Goal: Task Accomplishment & Management: Complete application form

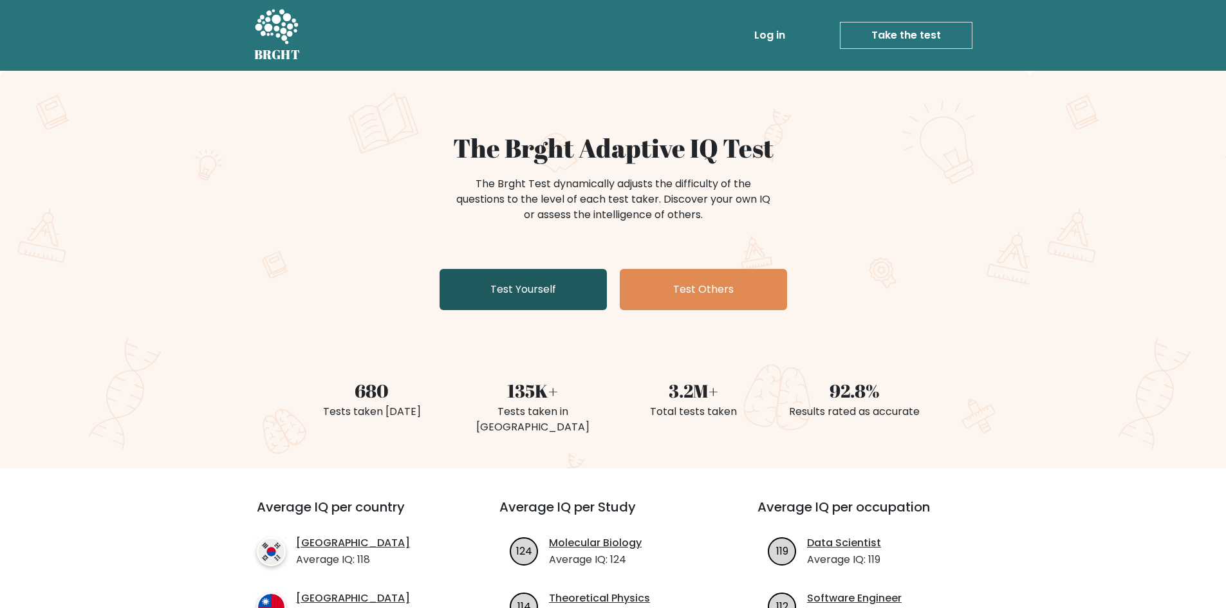
click at [519, 293] on link "Test Yourself" at bounding box center [523, 289] width 167 height 41
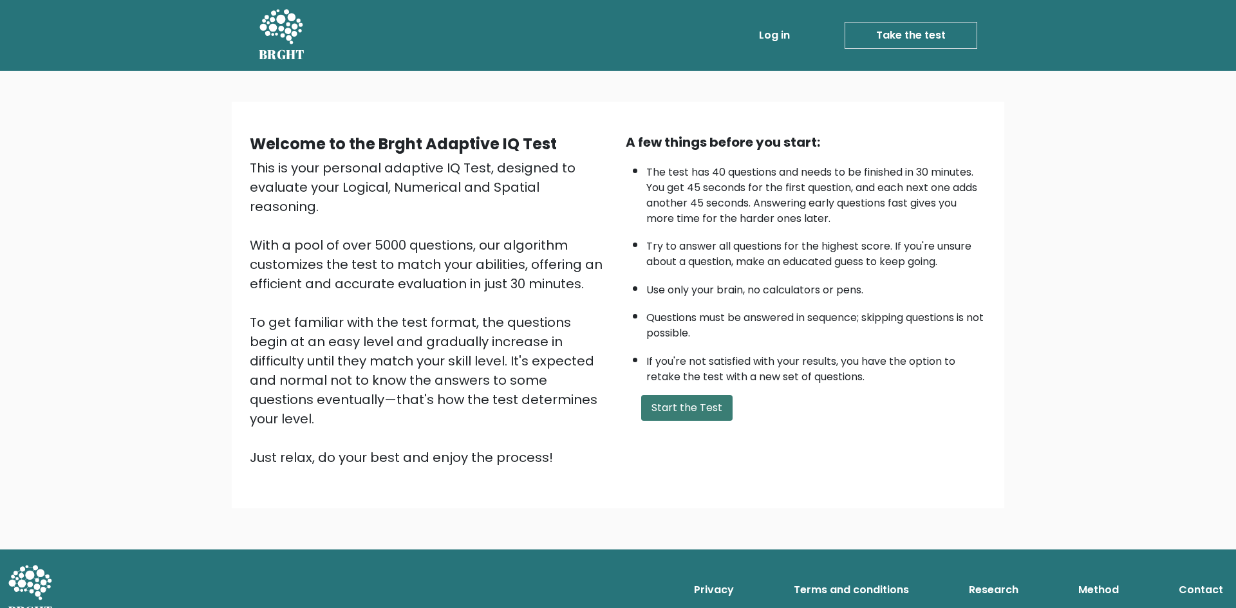
click at [683, 405] on button "Start the Test" at bounding box center [686, 408] width 91 height 26
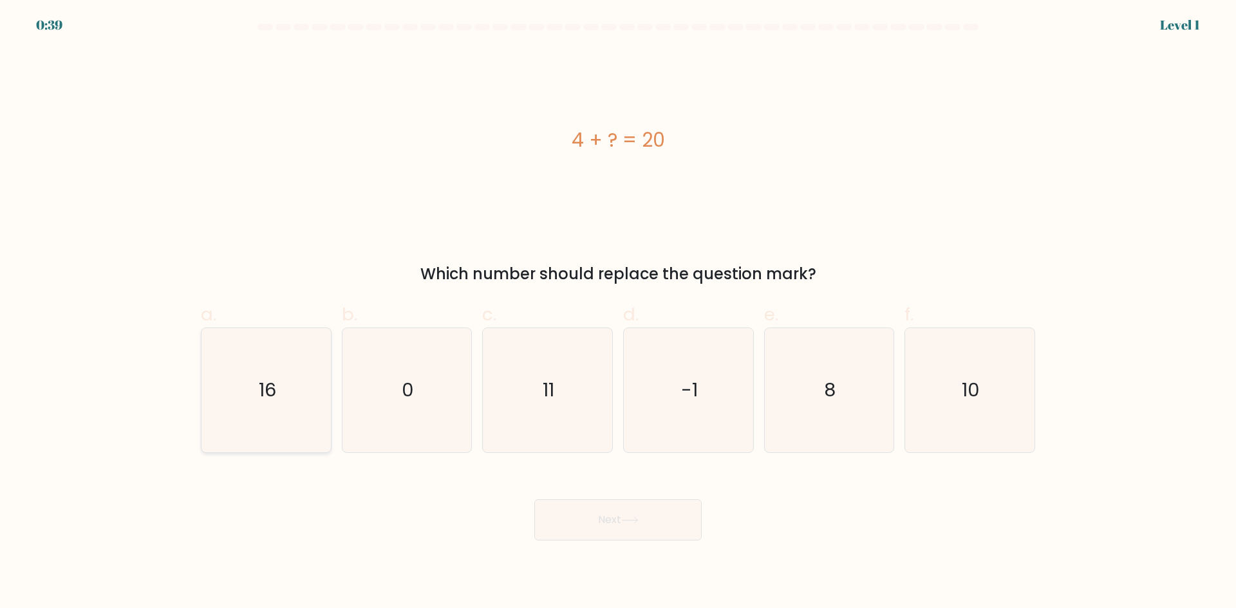
click at [274, 406] on icon "16" at bounding box center [266, 390] width 124 height 124
click at [618, 313] on input "a. 16" at bounding box center [618, 308] width 1 height 8
radio input "true"
click at [603, 514] on button "Next" at bounding box center [617, 519] width 167 height 41
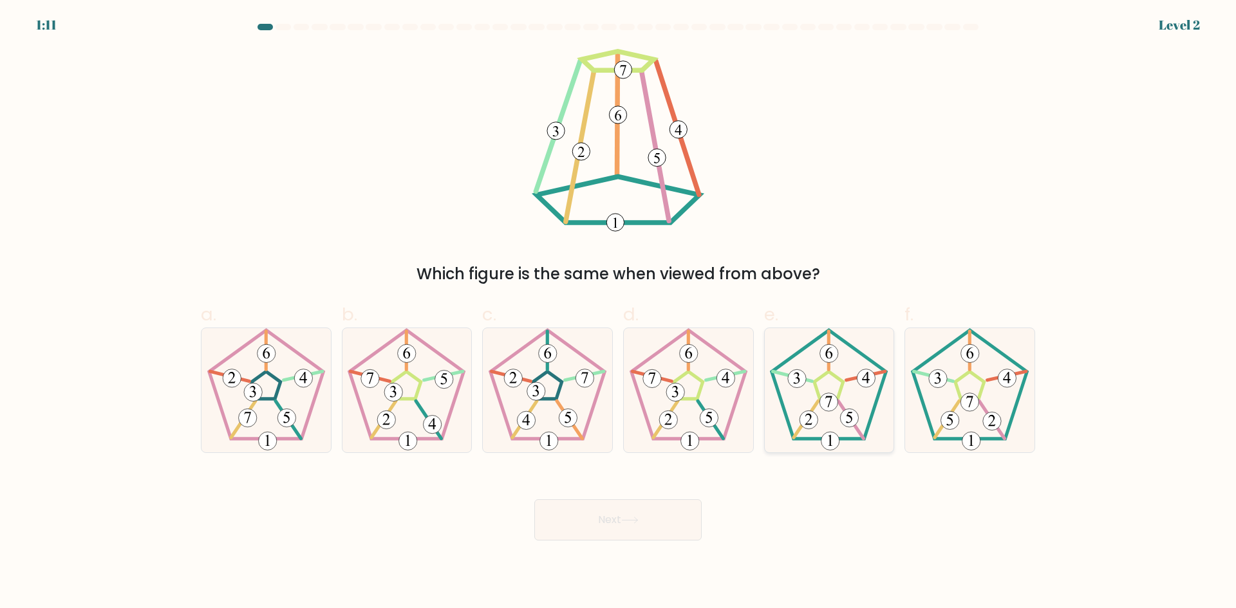
click at [829, 423] on icon at bounding box center [829, 390] width 124 height 124
click at [618, 313] on input "e." at bounding box center [618, 308] width 1 height 8
radio input "true"
click at [599, 523] on button "Next" at bounding box center [617, 519] width 167 height 41
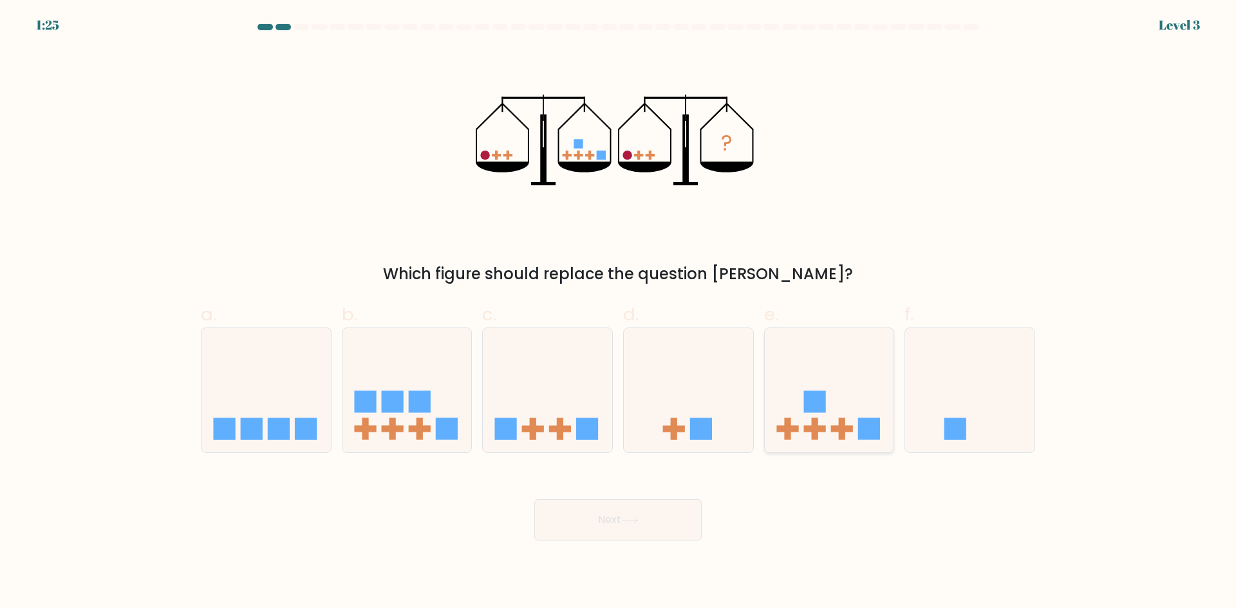
click at [788, 414] on icon at bounding box center [829, 390] width 129 height 107
click at [618, 313] on input "e." at bounding box center [618, 308] width 1 height 8
radio input "true"
click at [635, 529] on button "Next" at bounding box center [617, 519] width 167 height 41
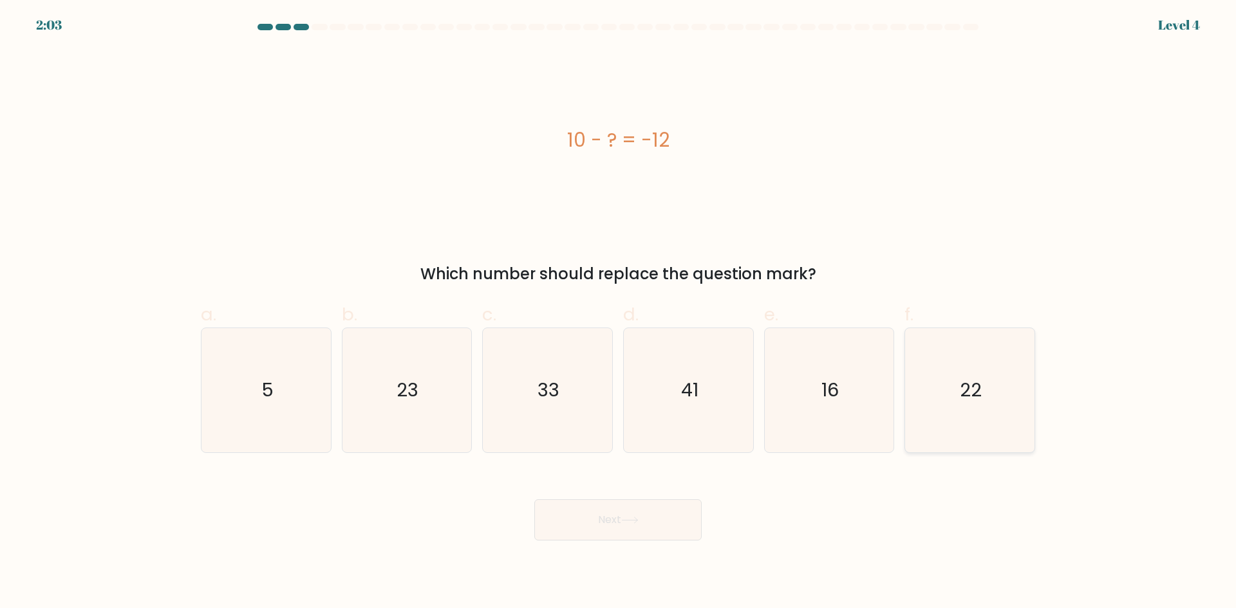
click at [965, 399] on text "22" at bounding box center [971, 390] width 22 height 26
click at [618, 313] on input "f. 22" at bounding box center [618, 308] width 1 height 8
radio input "true"
click at [577, 526] on button "Next" at bounding box center [617, 519] width 167 height 41
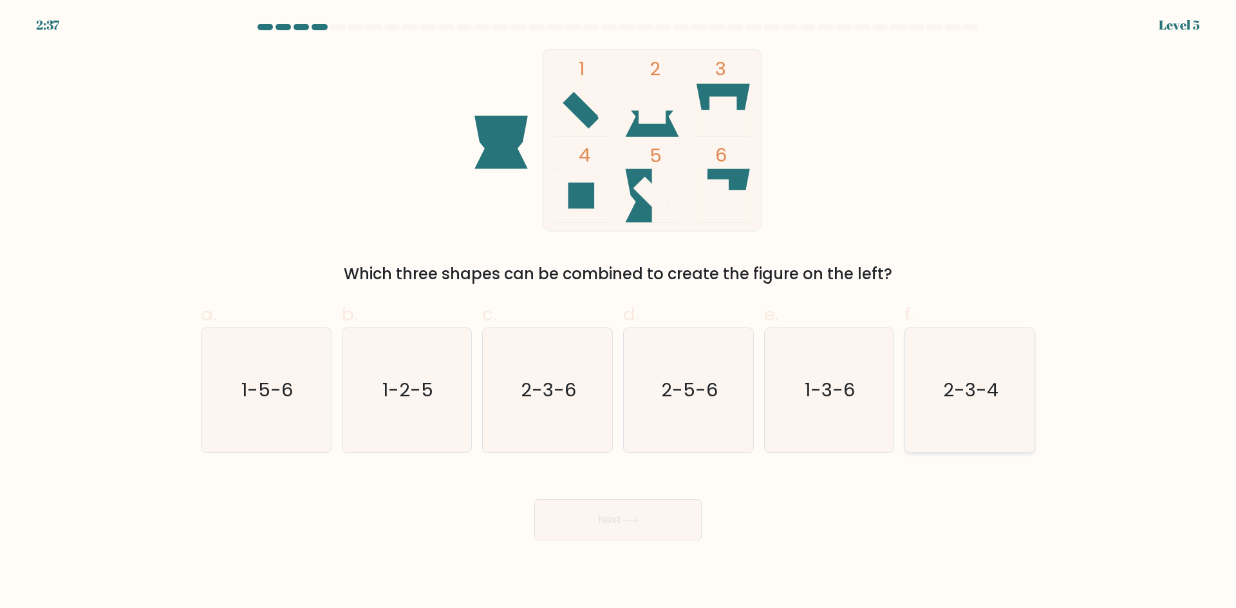
click at [982, 404] on icon "2-3-4" at bounding box center [969, 390] width 124 height 124
click at [618, 313] on input "f. 2-3-4" at bounding box center [618, 308] width 1 height 8
radio input "true"
click at [607, 535] on button "Next" at bounding box center [617, 519] width 167 height 41
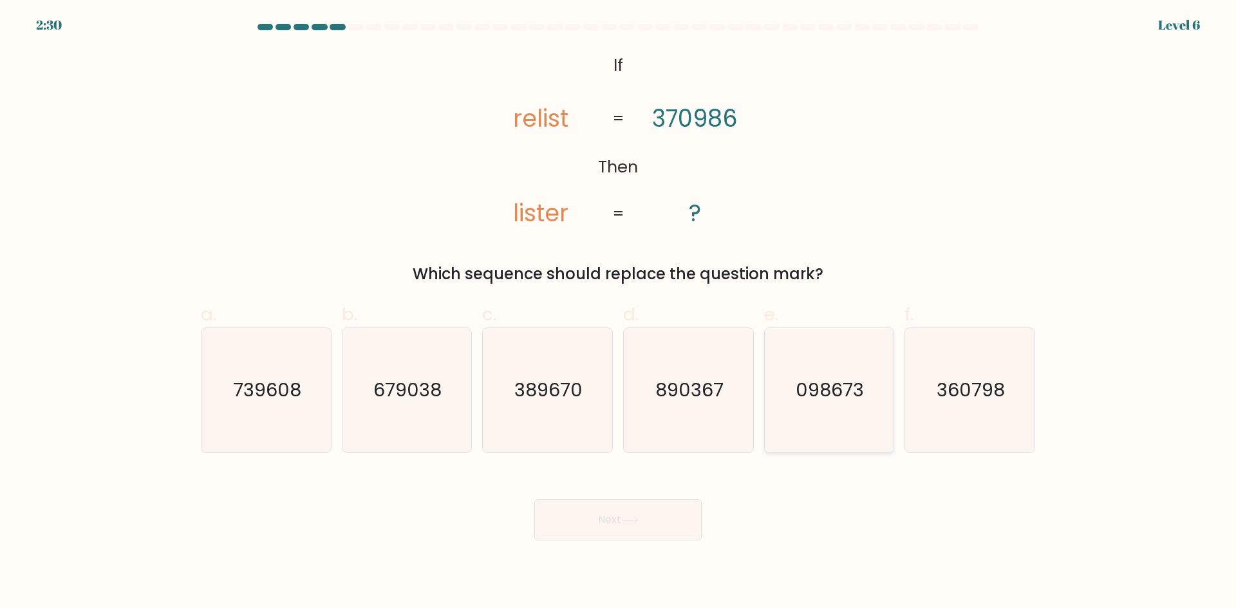
click at [814, 427] on icon "098673" at bounding box center [829, 390] width 124 height 124
click at [618, 313] on input "e. 098673" at bounding box center [618, 308] width 1 height 8
radio input "true"
click at [638, 519] on icon at bounding box center [629, 520] width 17 height 7
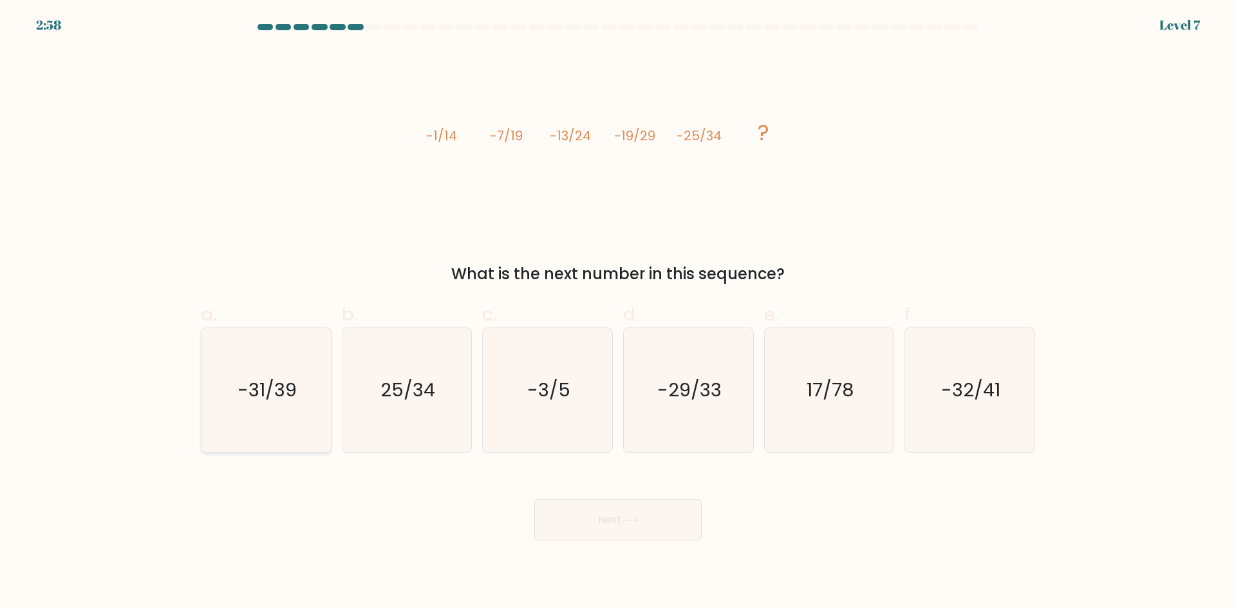
click at [272, 394] on text "-31/39" at bounding box center [266, 390] width 59 height 26
click at [618, 313] on input "a. -31/39" at bounding box center [618, 308] width 1 height 8
radio input "true"
click at [618, 527] on button "Next" at bounding box center [617, 519] width 167 height 41
click at [620, 525] on button "Next" at bounding box center [617, 519] width 167 height 41
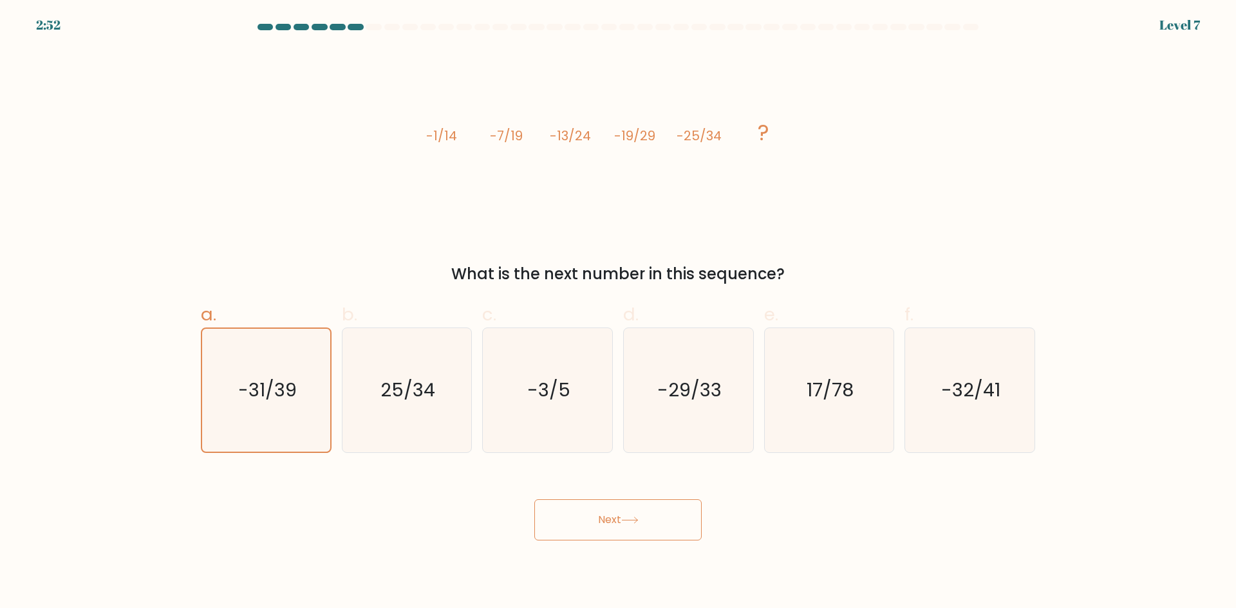
click at [624, 517] on icon at bounding box center [629, 520] width 17 height 7
click at [640, 525] on button "Next" at bounding box center [617, 519] width 167 height 41
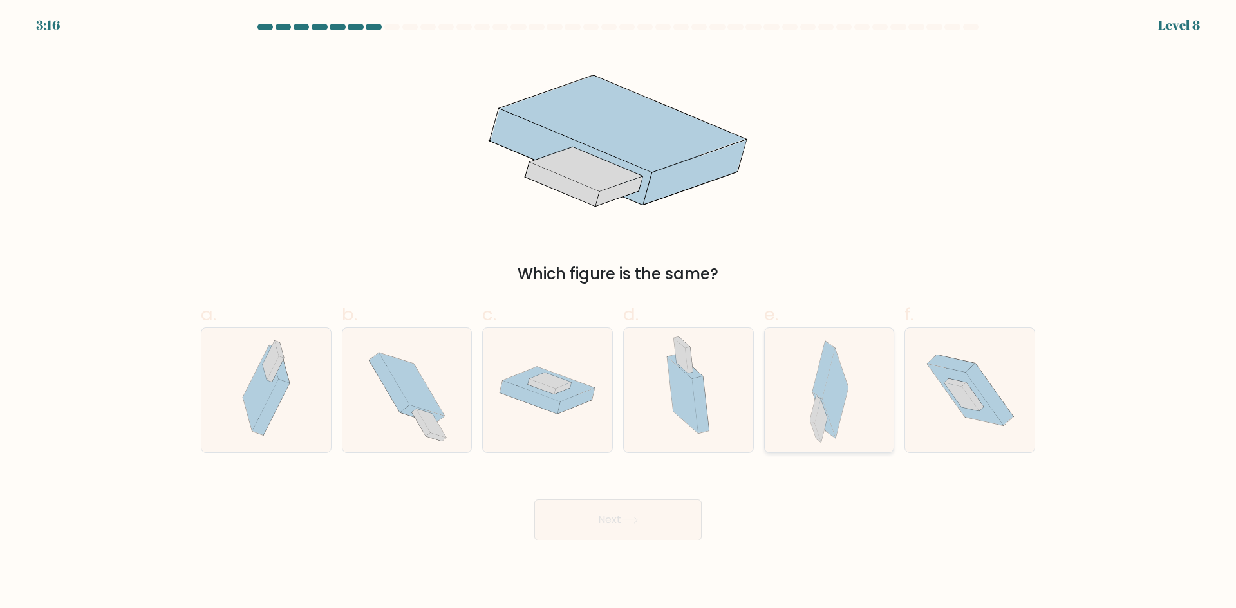
click at [788, 404] on div at bounding box center [829, 390] width 131 height 125
click at [618, 313] on input "e." at bounding box center [618, 308] width 1 height 8
radio input "true"
click at [646, 516] on button "Next" at bounding box center [617, 519] width 167 height 41
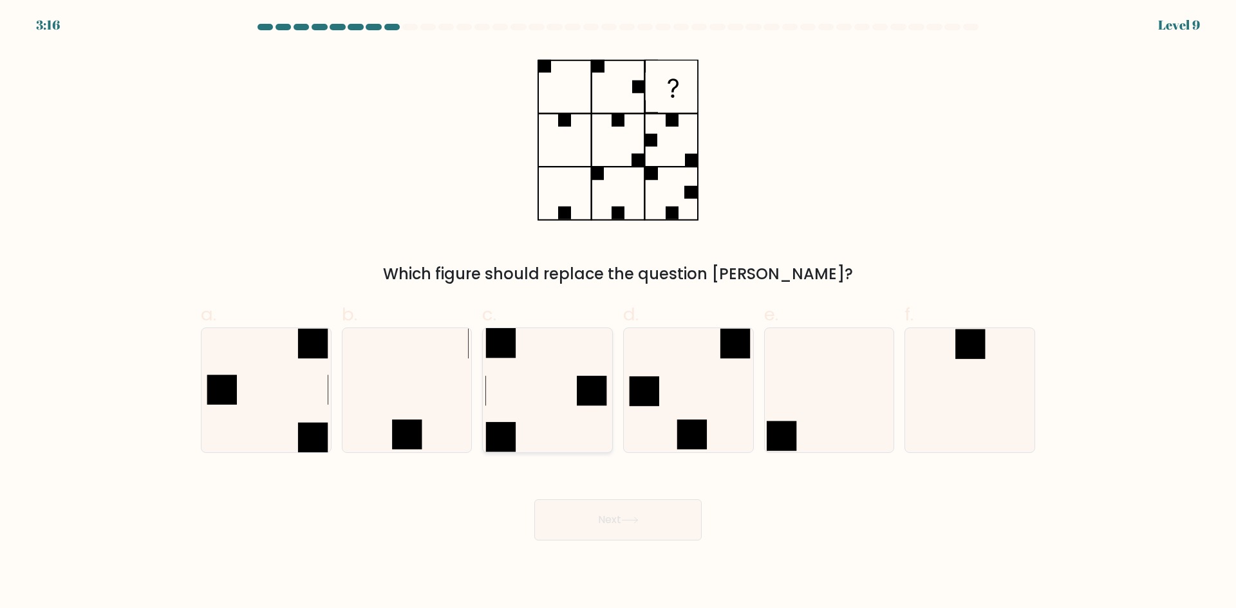
click at [514, 414] on icon at bounding box center [547, 390] width 124 height 124
click at [618, 313] on input "c." at bounding box center [618, 308] width 1 height 8
radio input "true"
click at [673, 516] on button "Next" at bounding box center [617, 519] width 167 height 41
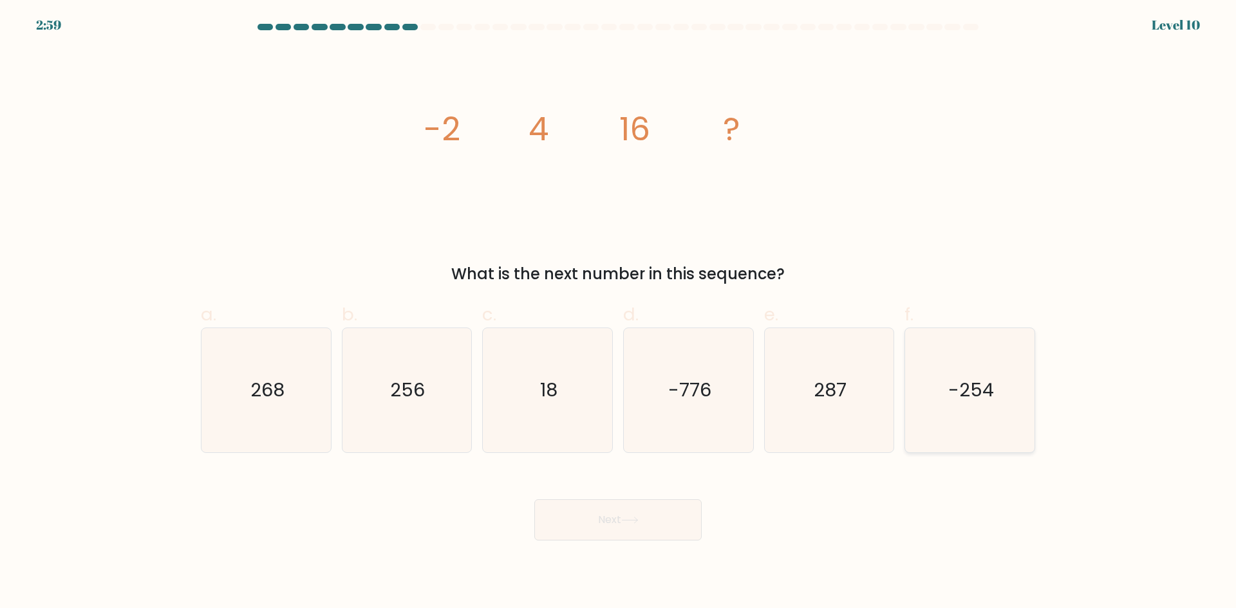
click at [947, 399] on icon "-254" at bounding box center [969, 390] width 124 height 124
click at [618, 313] on input "f. -254" at bounding box center [618, 308] width 1 height 8
radio input "true"
click at [655, 512] on button "Next" at bounding box center [617, 519] width 167 height 41
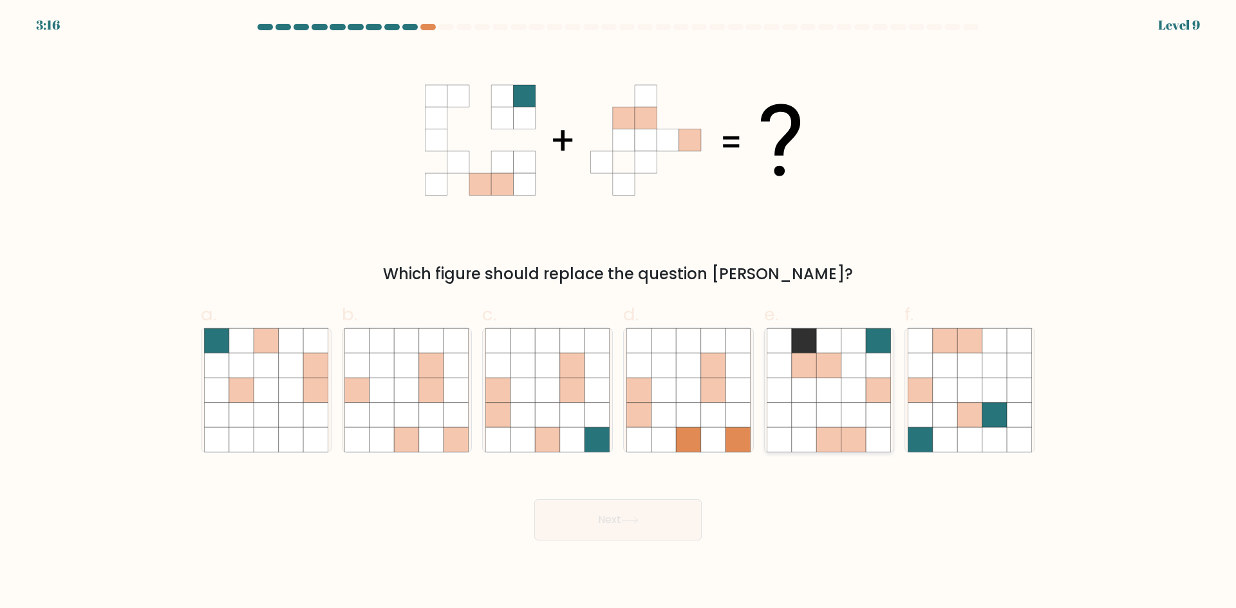
click at [817, 422] on icon at bounding box center [829, 415] width 24 height 24
click at [618, 313] on input "e." at bounding box center [618, 308] width 1 height 8
radio input "true"
click at [649, 493] on div "Next" at bounding box center [618, 505] width 850 height 72
click at [635, 507] on button "Next" at bounding box center [617, 519] width 167 height 41
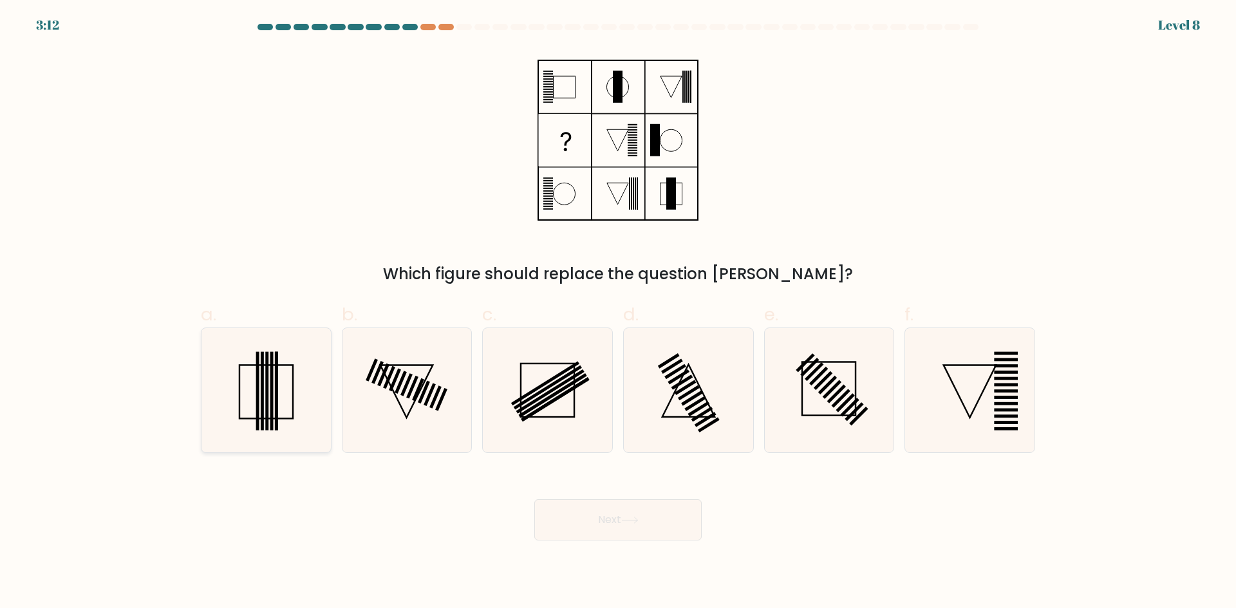
click at [266, 411] on rect at bounding box center [266, 390] width 3 height 79
click at [618, 313] on input "a." at bounding box center [618, 308] width 1 height 8
radio input "true"
click at [586, 528] on button "Next" at bounding box center [617, 519] width 167 height 41
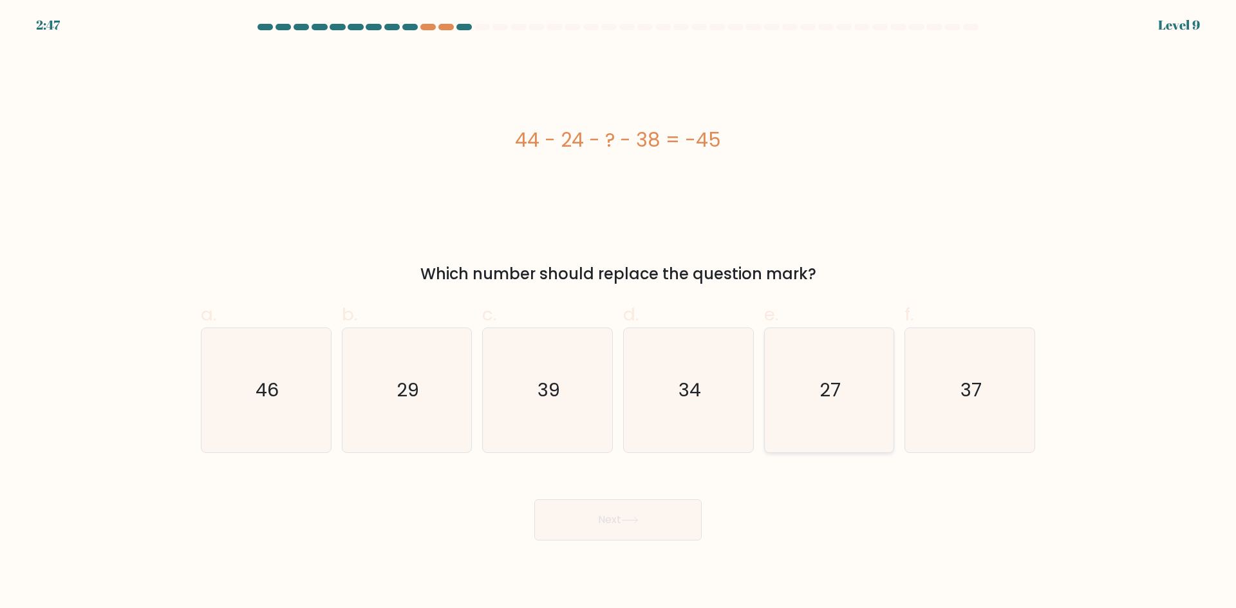
click at [844, 345] on icon "27" at bounding box center [829, 390] width 124 height 124
click at [618, 313] on input "e. 27" at bounding box center [618, 308] width 1 height 8
radio input "true"
click at [613, 523] on button "Next" at bounding box center [617, 519] width 167 height 41
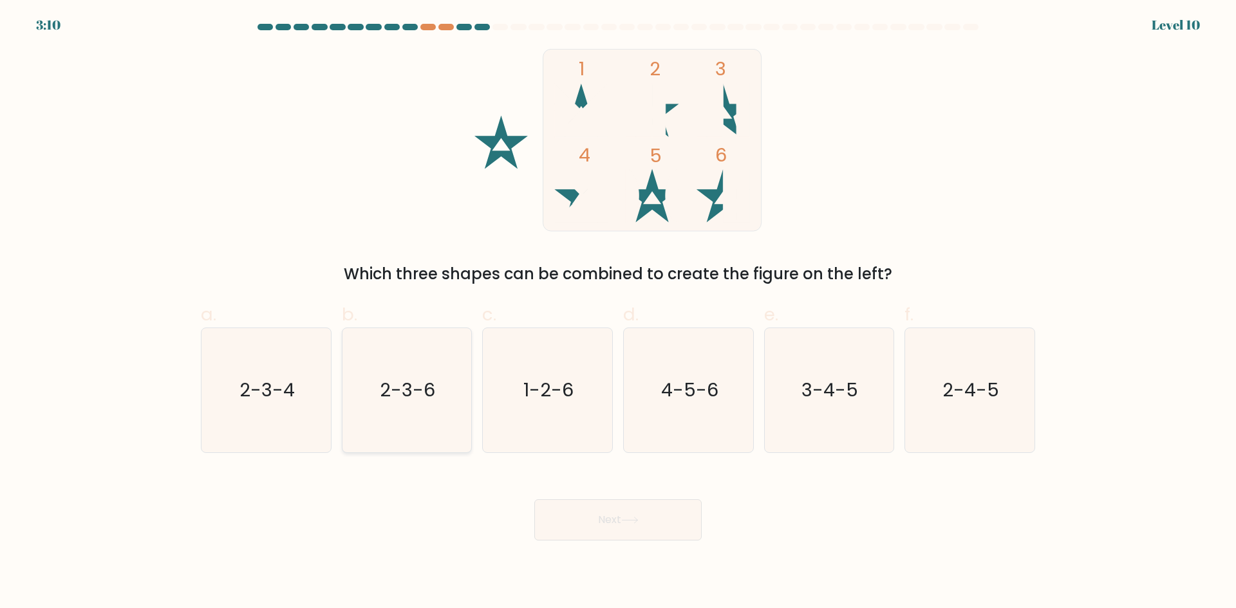
click at [388, 416] on icon "2-3-6" at bounding box center [406, 390] width 124 height 124
click at [618, 313] on input "b. 2-3-6" at bounding box center [618, 308] width 1 height 8
radio input "true"
click at [618, 517] on button "Next" at bounding box center [617, 519] width 167 height 41
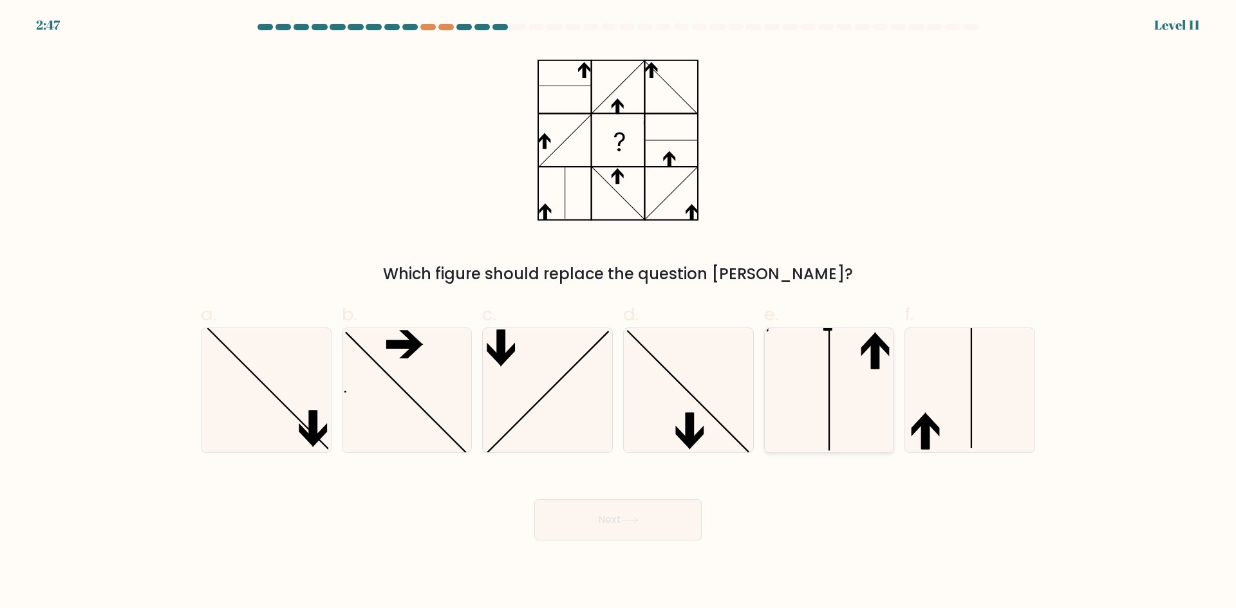
click at [819, 400] on icon at bounding box center [829, 390] width 124 height 124
click at [618, 313] on input "e." at bounding box center [618, 308] width 1 height 8
radio input "true"
click at [648, 520] on button "Next" at bounding box center [617, 519] width 167 height 41
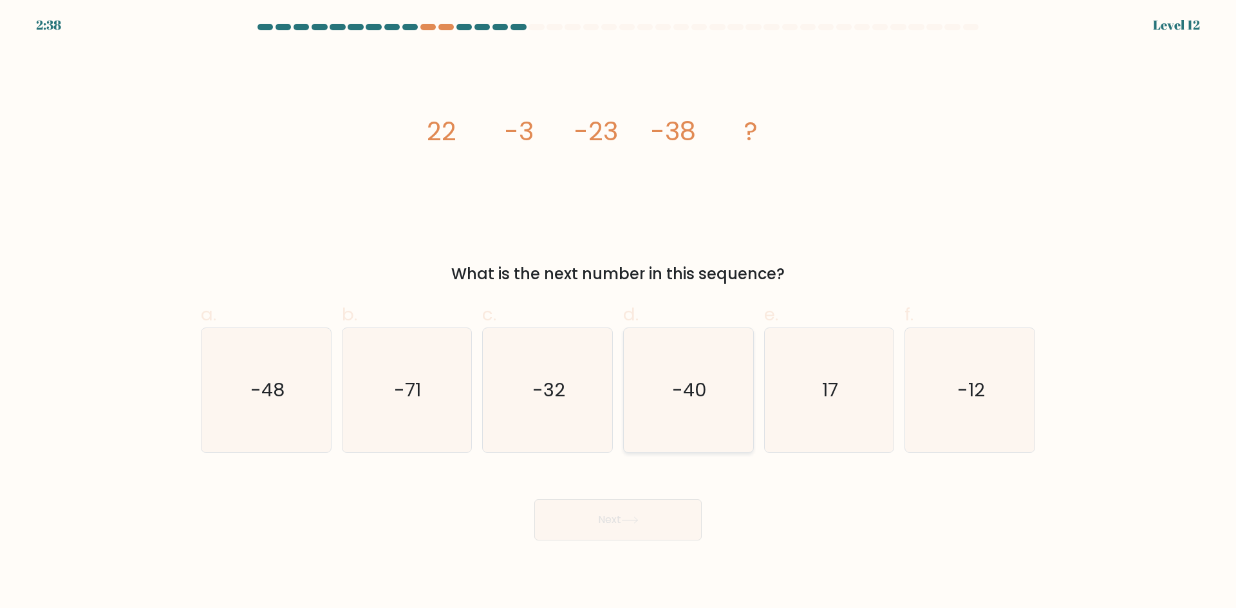
click at [703, 405] on icon "-40" at bounding box center [688, 390] width 124 height 124
click at [618, 313] on input "d. -40" at bounding box center [618, 308] width 1 height 8
radio input "true"
click at [667, 524] on button "Next" at bounding box center [617, 519] width 167 height 41
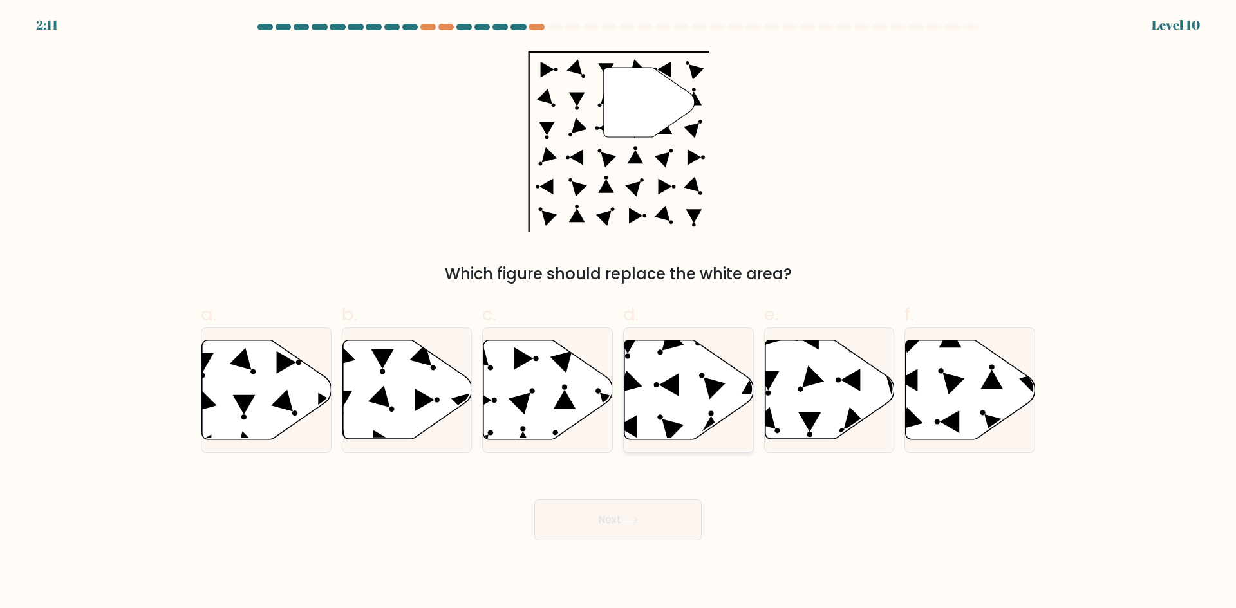
click at [646, 393] on icon at bounding box center [688, 389] width 129 height 99
click at [618, 313] on input "d." at bounding box center [618, 308] width 1 height 8
radio input "true"
click at [606, 525] on button "Next" at bounding box center [617, 519] width 167 height 41
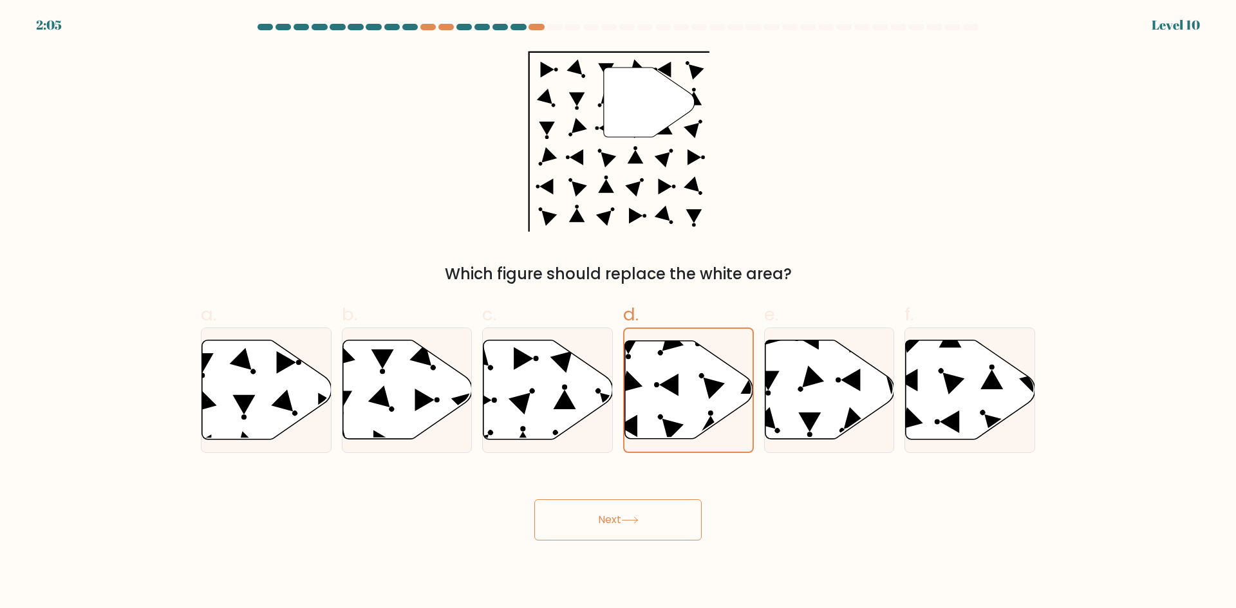
click at [617, 532] on button "Next" at bounding box center [617, 519] width 167 height 41
click at [870, 521] on div "Next" at bounding box center [618, 505] width 850 height 72
click at [647, 520] on button "Next" at bounding box center [617, 519] width 167 height 41
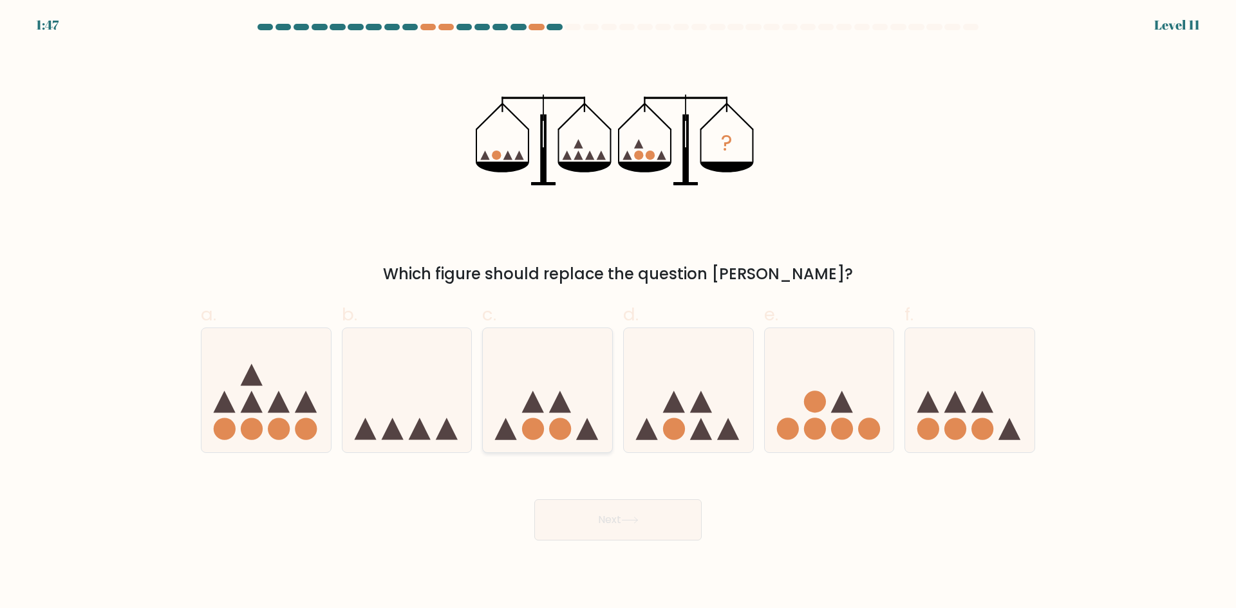
click at [520, 437] on icon at bounding box center [547, 390] width 129 height 107
click at [618, 313] on input "c." at bounding box center [618, 308] width 1 height 8
radio input "true"
click at [642, 409] on icon at bounding box center [688, 390] width 129 height 107
click at [618, 313] on input "d." at bounding box center [618, 308] width 1 height 8
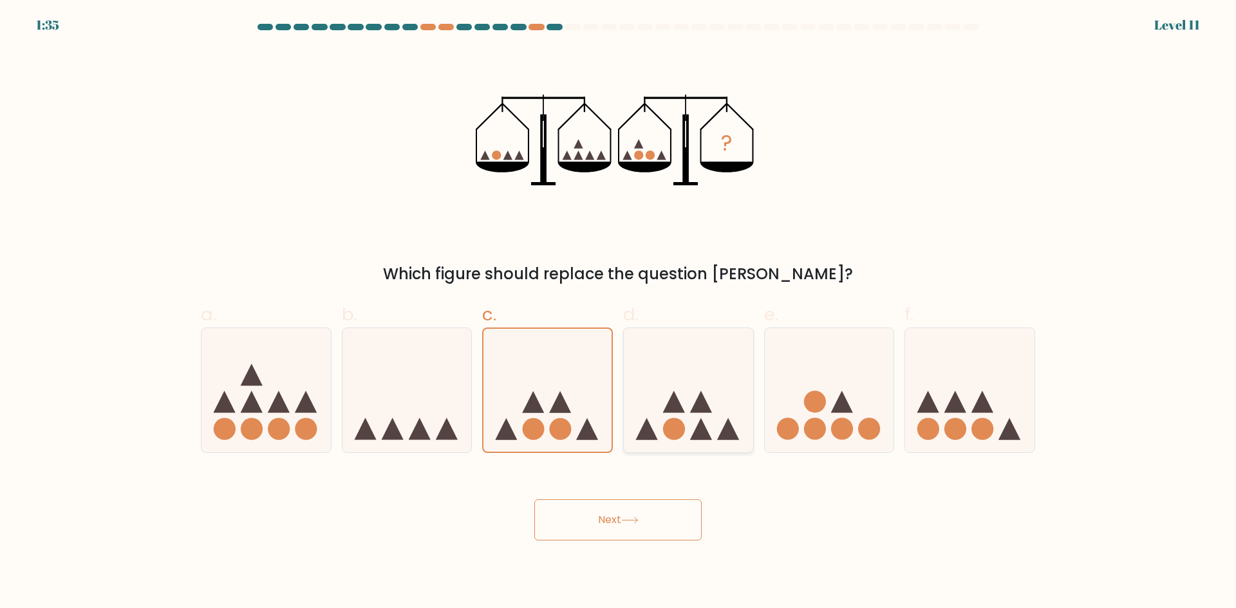
radio input "true"
click at [654, 516] on button "Next" at bounding box center [617, 519] width 167 height 41
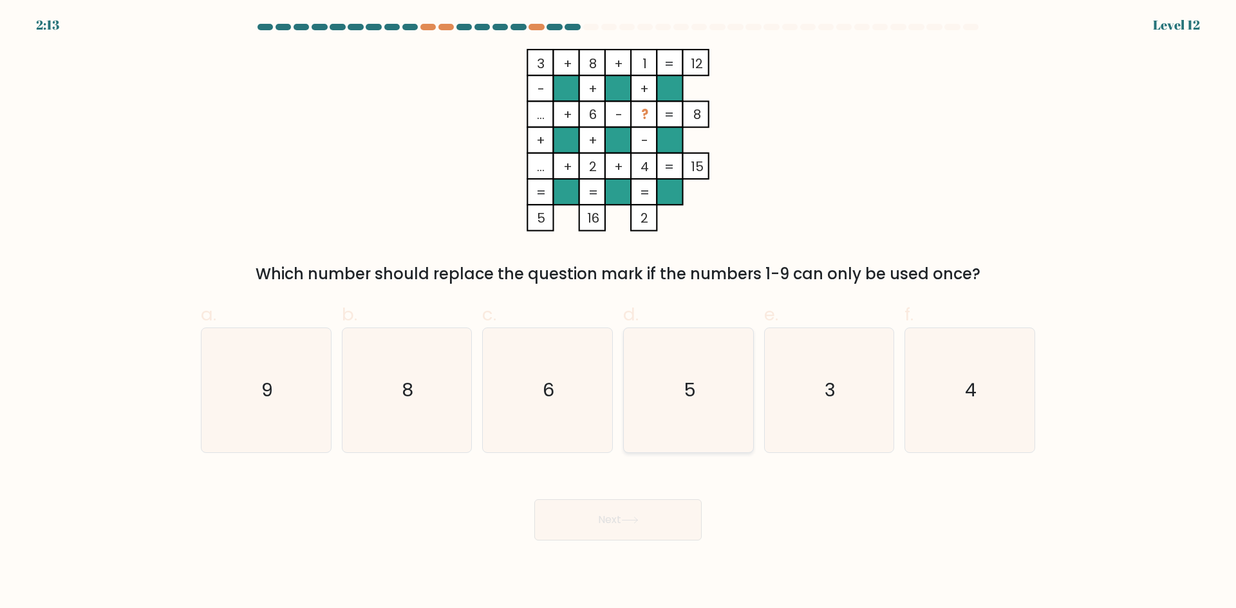
click at [678, 375] on icon "5" at bounding box center [688, 390] width 124 height 124
click at [618, 313] on input "d. 5" at bounding box center [618, 308] width 1 height 8
radio input "true"
click at [665, 525] on button "Next" at bounding box center [617, 519] width 167 height 41
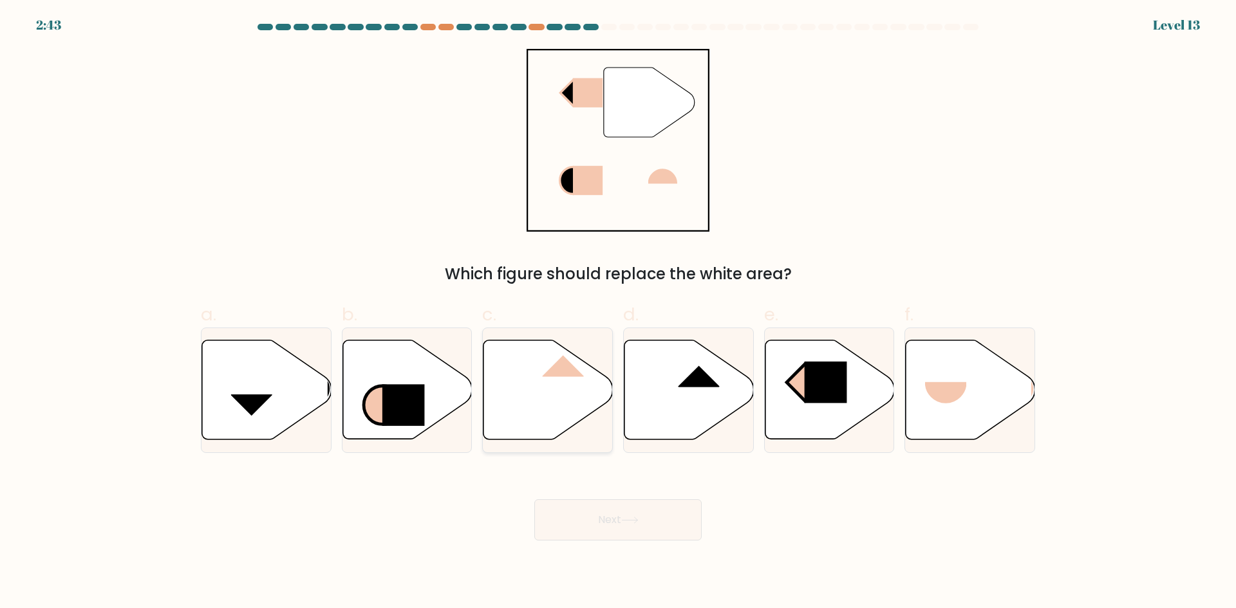
click at [512, 418] on icon at bounding box center [547, 389] width 129 height 99
click at [618, 313] on input "c." at bounding box center [618, 308] width 1 height 8
radio input "true"
click at [566, 530] on button "Next" at bounding box center [617, 519] width 167 height 41
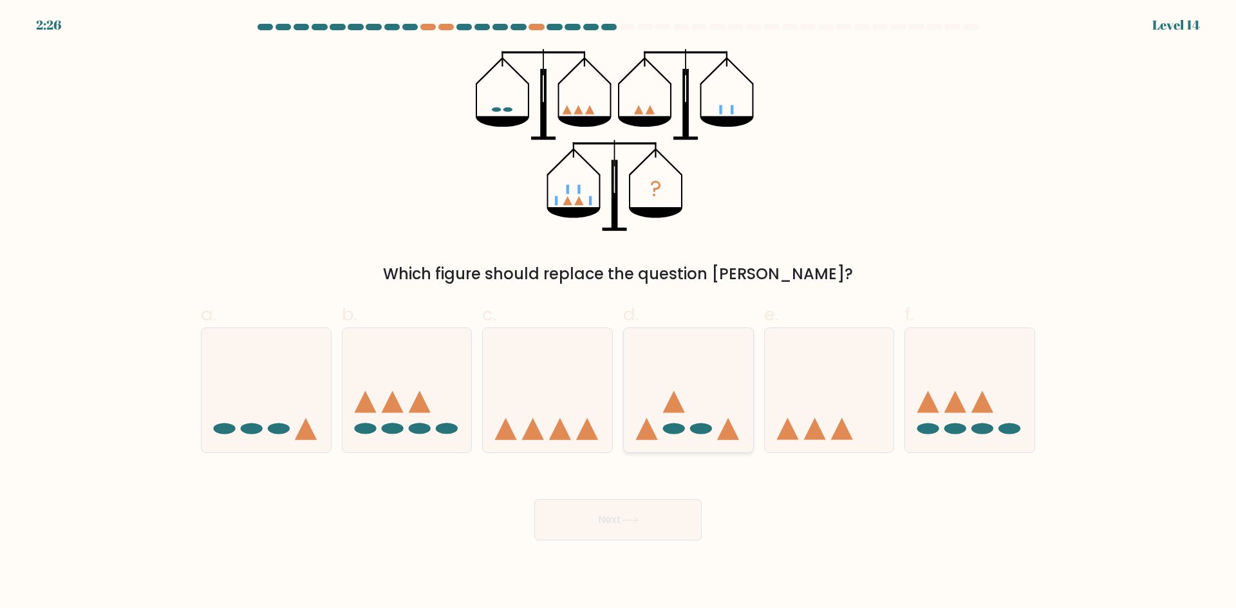
click at [683, 385] on icon at bounding box center [688, 390] width 129 height 107
click at [618, 313] on input "d." at bounding box center [618, 308] width 1 height 8
radio input "true"
click at [654, 523] on button "Next" at bounding box center [617, 519] width 167 height 41
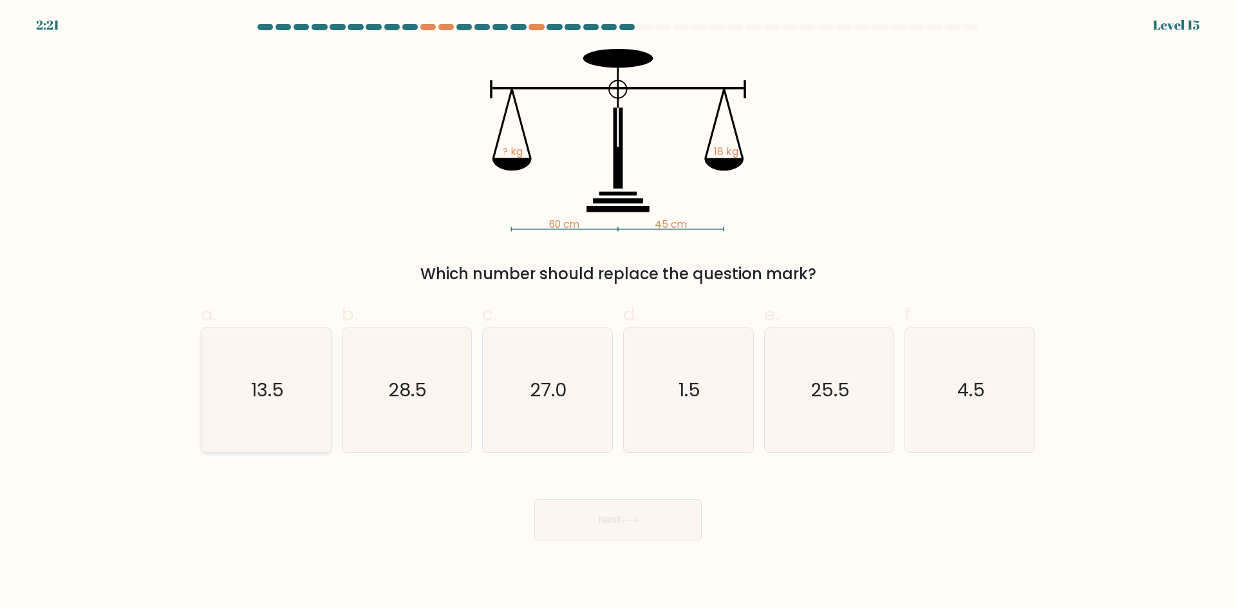
click at [283, 356] on icon "13.5" at bounding box center [266, 390] width 124 height 124
click at [618, 313] on input "a. 13.5" at bounding box center [618, 308] width 1 height 8
radio input "true"
click at [620, 525] on button "Next" at bounding box center [617, 519] width 167 height 41
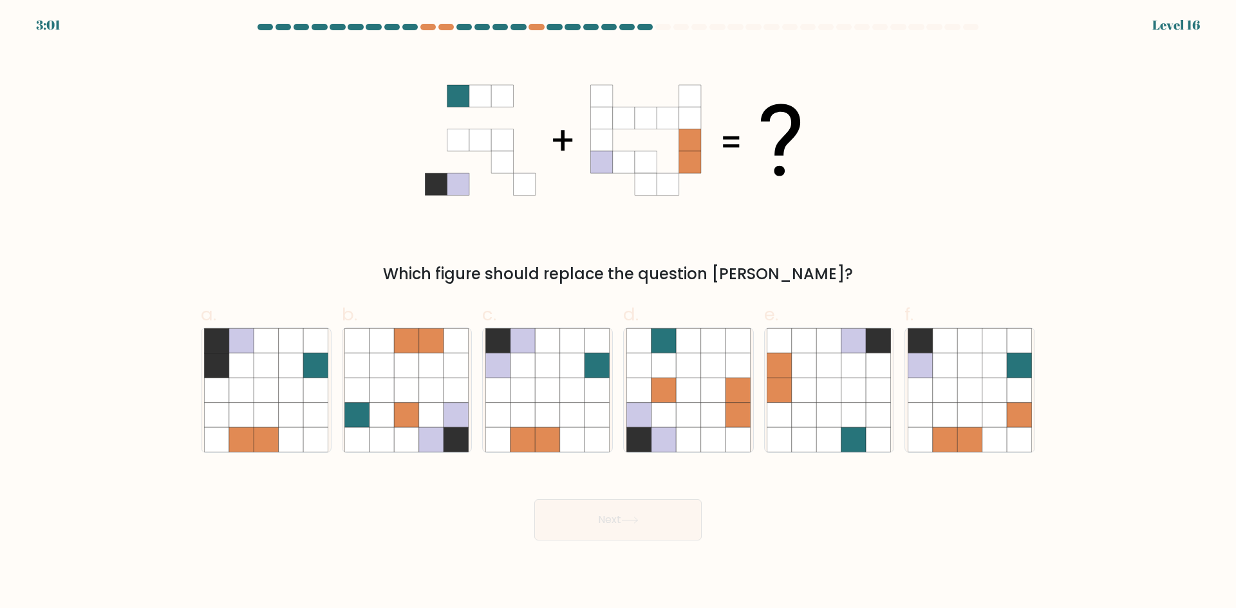
click at [251, 242] on div "Which figure should replace the question mark?" at bounding box center [618, 167] width 850 height 237
drag, startPoint x: 370, startPoint y: 86, endPoint x: 822, endPoint y: 234, distance: 475.4
click at [822, 234] on div "Which figure should replace the question mark?" at bounding box center [618, 167] width 850 height 237
click at [697, 402] on icon at bounding box center [688, 390] width 24 height 24
click at [618, 313] on input "d." at bounding box center [618, 308] width 1 height 8
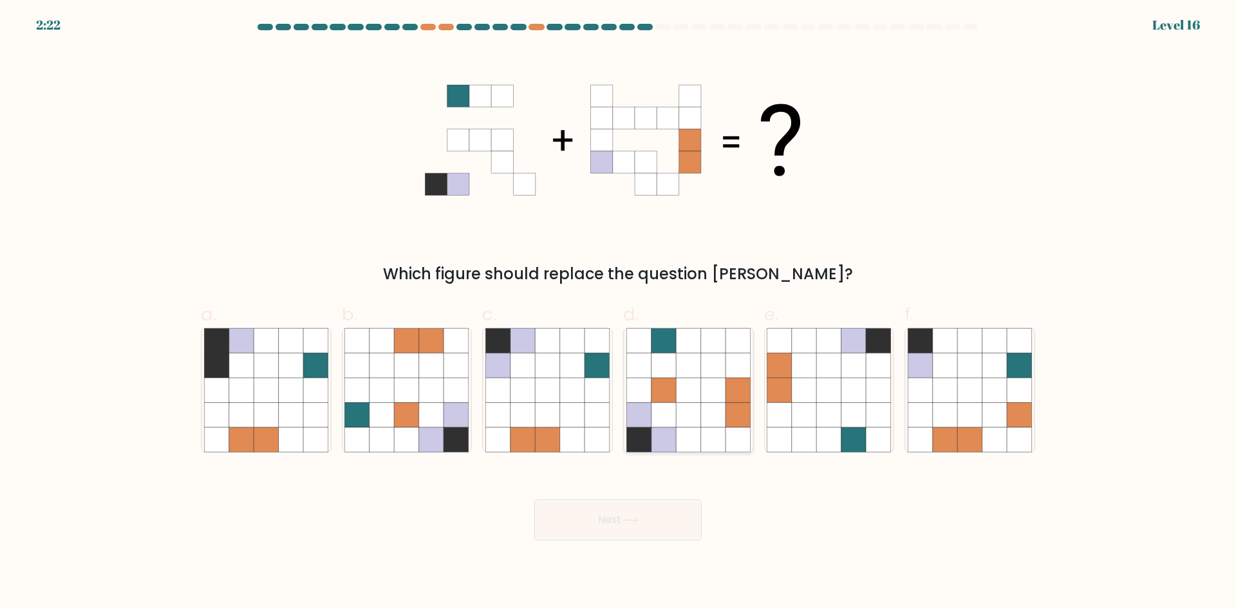
radio input "true"
click at [535, 376] on icon at bounding box center [522, 365] width 24 height 24
click at [618, 313] on input "c." at bounding box center [618, 308] width 1 height 8
radio input "true"
click at [570, 525] on button "Next" at bounding box center [617, 519] width 167 height 41
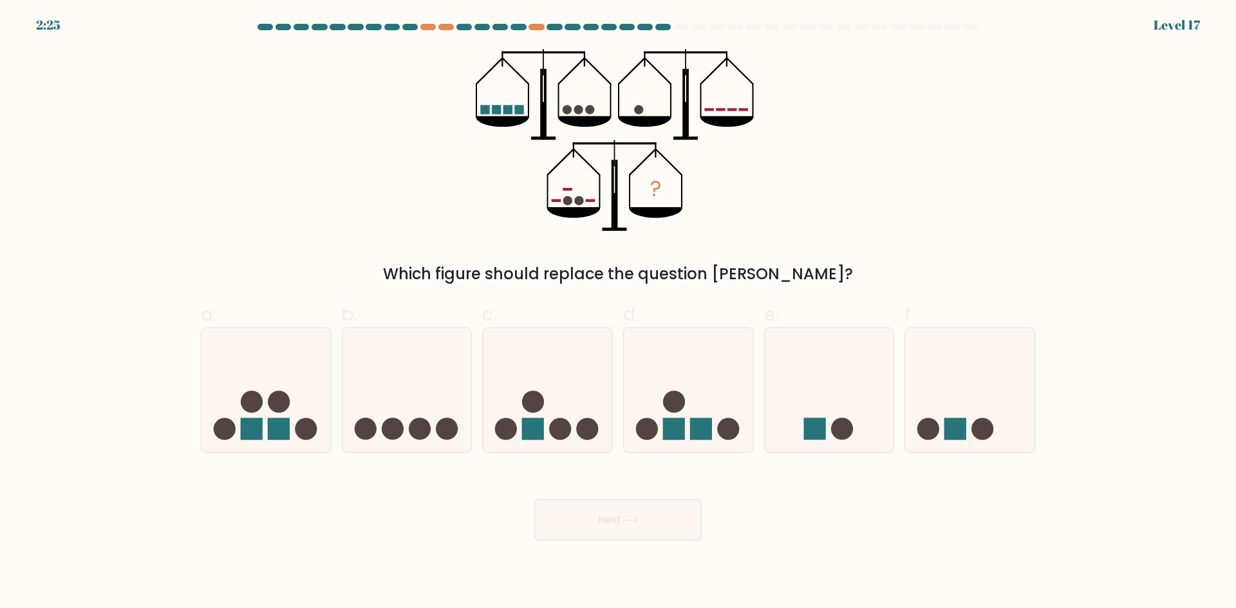
click at [407, 203] on div "? Which figure should replace the question mark?" at bounding box center [618, 167] width 850 height 237
click at [238, 408] on icon at bounding box center [265, 390] width 129 height 107
click at [618, 313] on input "a." at bounding box center [618, 308] width 1 height 8
radio input "true"
click at [617, 523] on button "Next" at bounding box center [617, 519] width 167 height 41
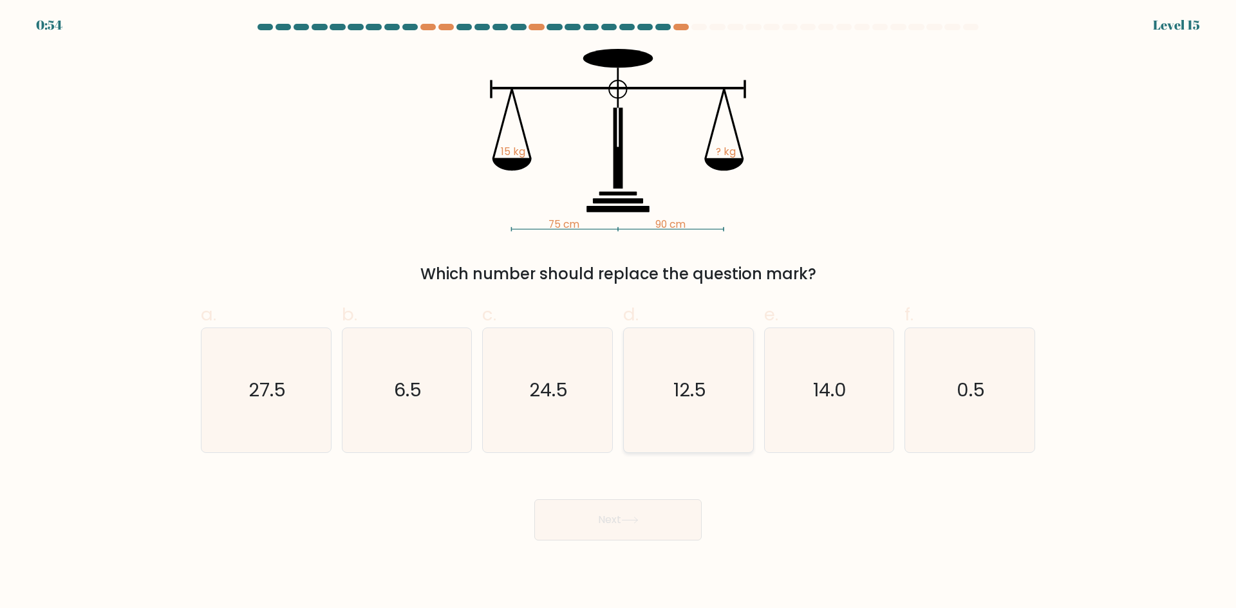
click at [660, 384] on icon "12.5" at bounding box center [688, 390] width 124 height 124
click at [618, 313] on input "d. 12.5" at bounding box center [618, 308] width 1 height 8
radio input "true"
click at [626, 561] on body "0:54 Level 15" at bounding box center [618, 304] width 1236 height 608
click at [633, 530] on button "Next" at bounding box center [617, 519] width 167 height 41
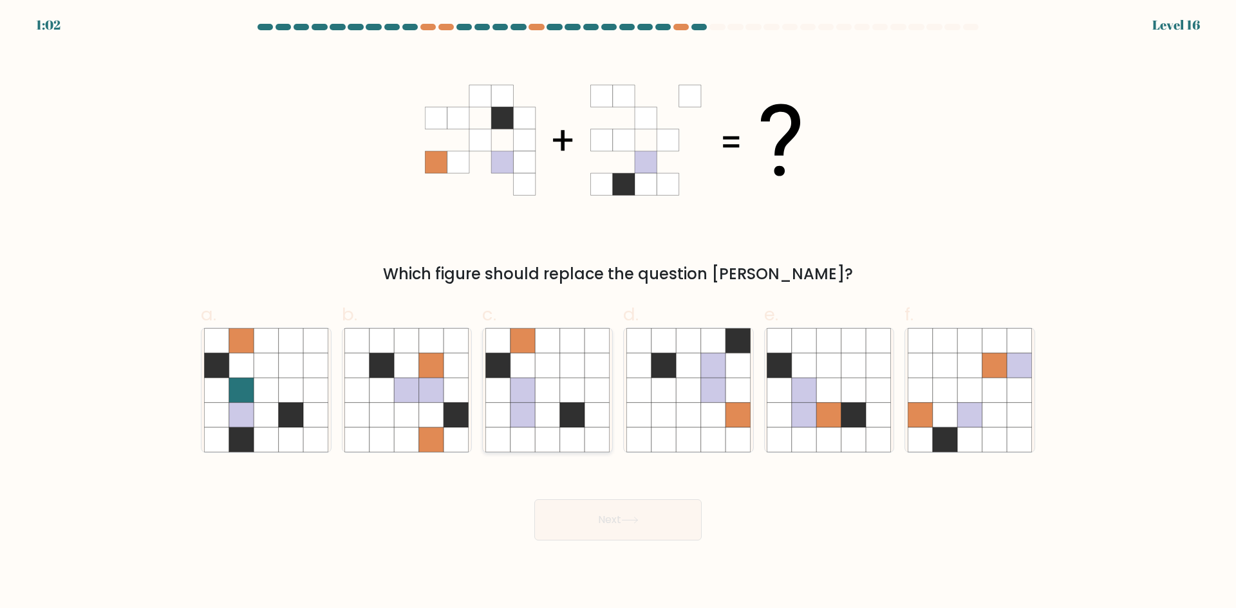
click at [553, 428] on icon at bounding box center [547, 439] width 24 height 24
click at [618, 313] on input "c." at bounding box center [618, 308] width 1 height 8
radio input "true"
click at [588, 510] on button "Next" at bounding box center [617, 519] width 167 height 41
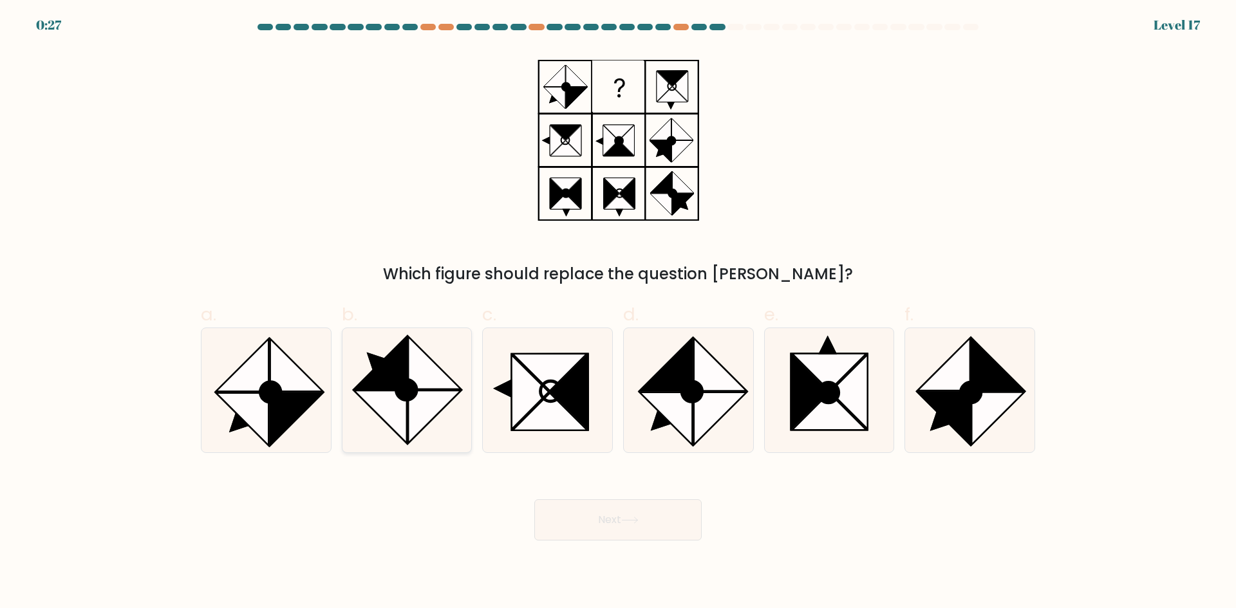
click at [405, 397] on circle at bounding box center [406, 389] width 29 height 29
click at [618, 313] on input "b." at bounding box center [618, 308] width 1 height 8
radio input "true"
click at [597, 519] on button "Next" at bounding box center [617, 519] width 167 height 41
click at [666, 509] on button "Next" at bounding box center [617, 519] width 167 height 41
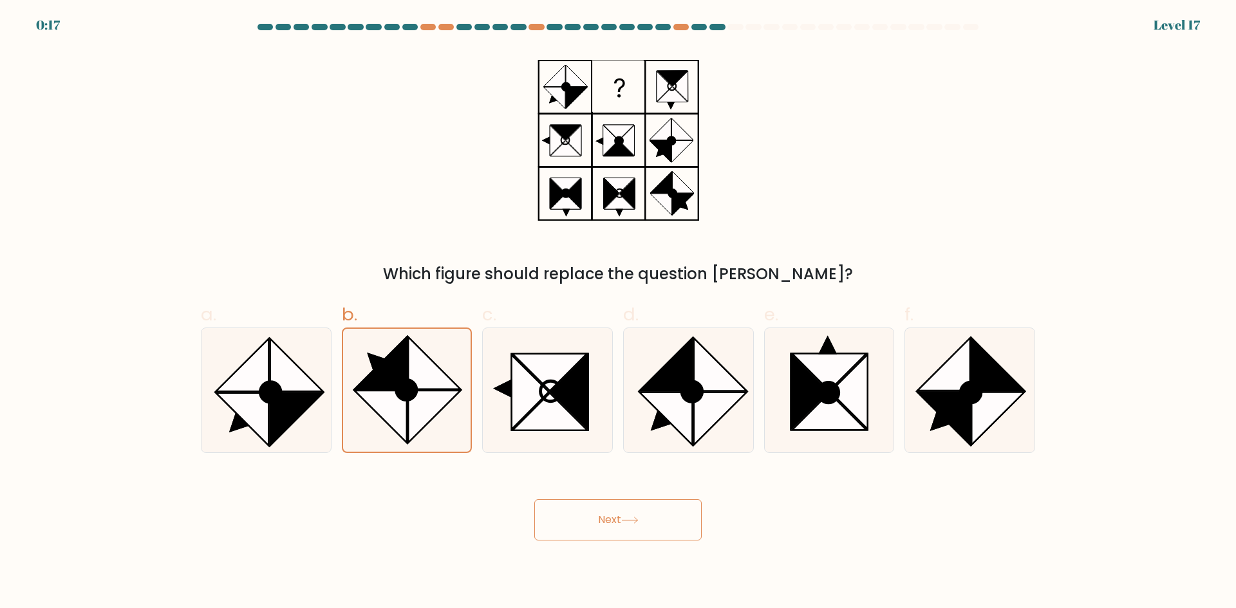
click at [886, 562] on body "0:17 Level 17" at bounding box center [618, 304] width 1236 height 608
click at [668, 530] on button "Next" at bounding box center [617, 519] width 167 height 41
click at [633, 525] on button "Next" at bounding box center [617, 519] width 167 height 41
click at [818, 525] on div "Next" at bounding box center [618, 505] width 850 height 72
click at [685, 516] on button "Next" at bounding box center [617, 519] width 167 height 41
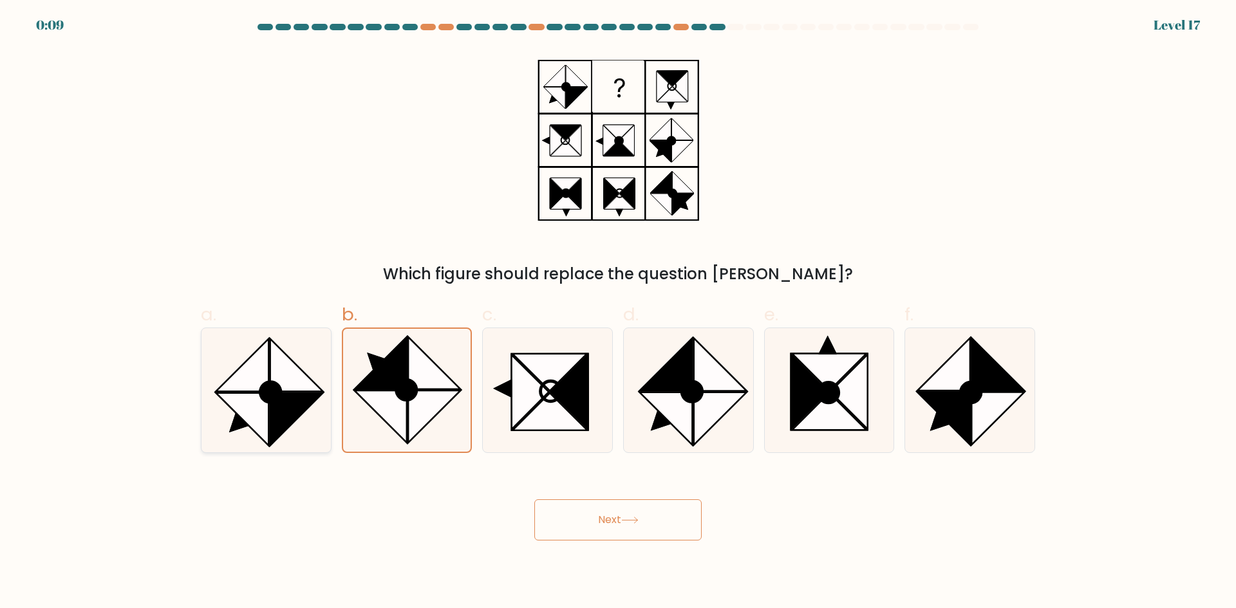
click at [296, 420] on icon at bounding box center [296, 419] width 53 height 53
click at [618, 313] on input "a." at bounding box center [618, 308] width 1 height 8
radio input "true"
click at [392, 414] on icon at bounding box center [381, 417] width 53 height 53
click at [618, 313] on input "b." at bounding box center [618, 308] width 1 height 8
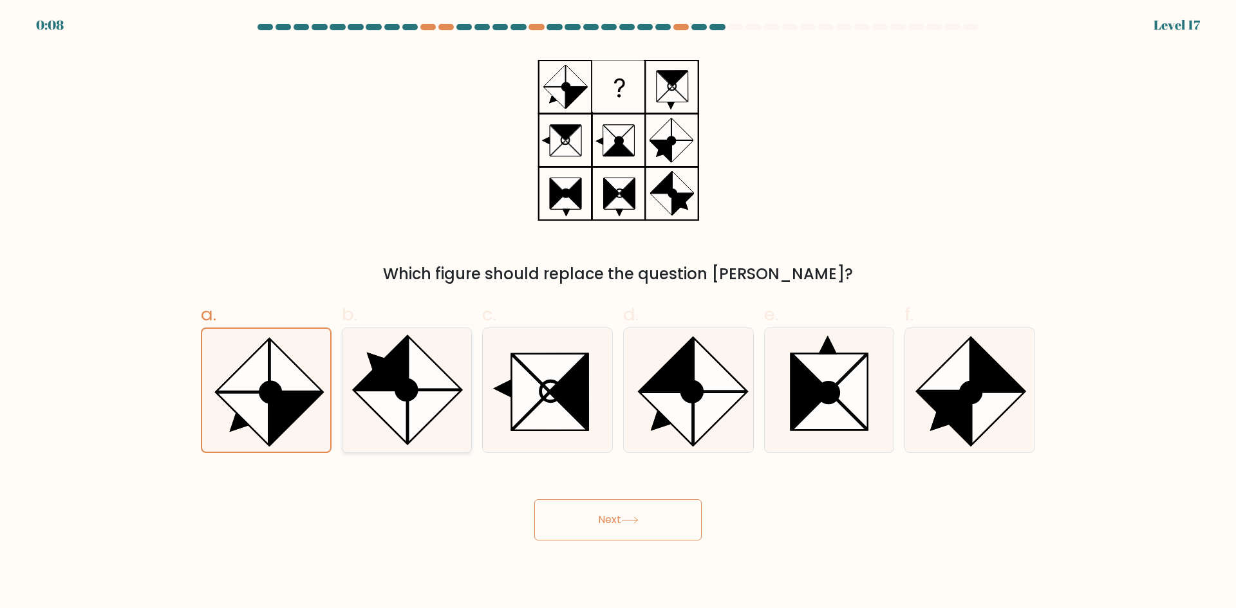
radio input "true"
click at [575, 521] on button "Next" at bounding box center [617, 519] width 167 height 41
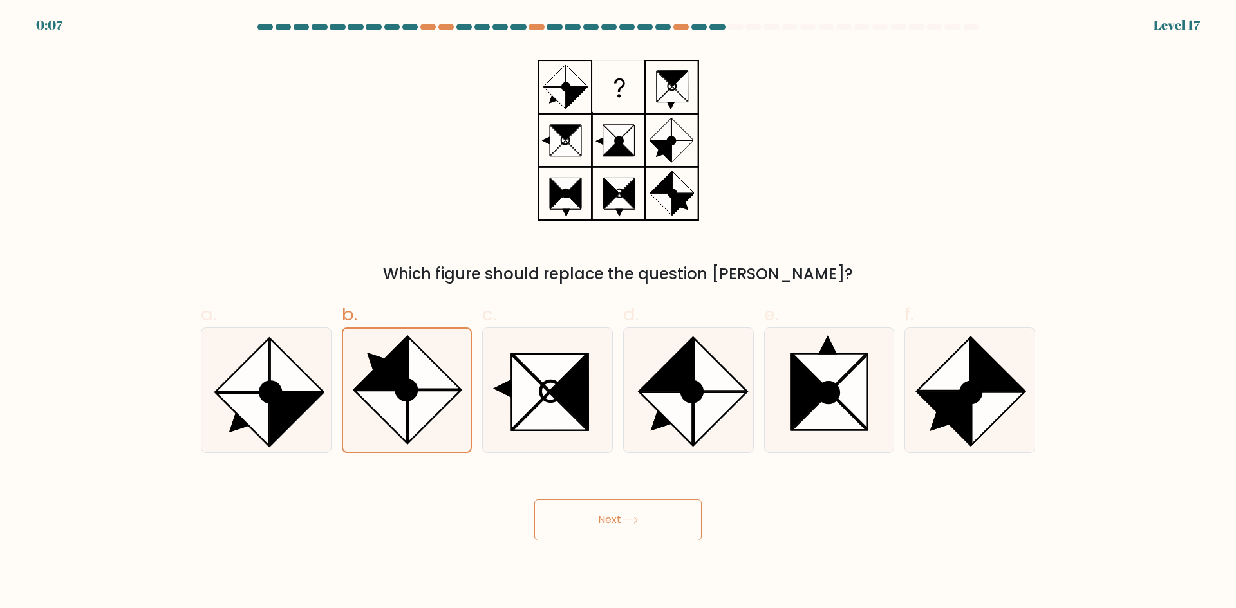
click at [575, 521] on button "Next" at bounding box center [617, 519] width 167 height 41
drag, startPoint x: 668, startPoint y: 435, endPoint x: 694, endPoint y: 514, distance: 83.2
click at [694, 514] on button "Next" at bounding box center [617, 519] width 167 height 41
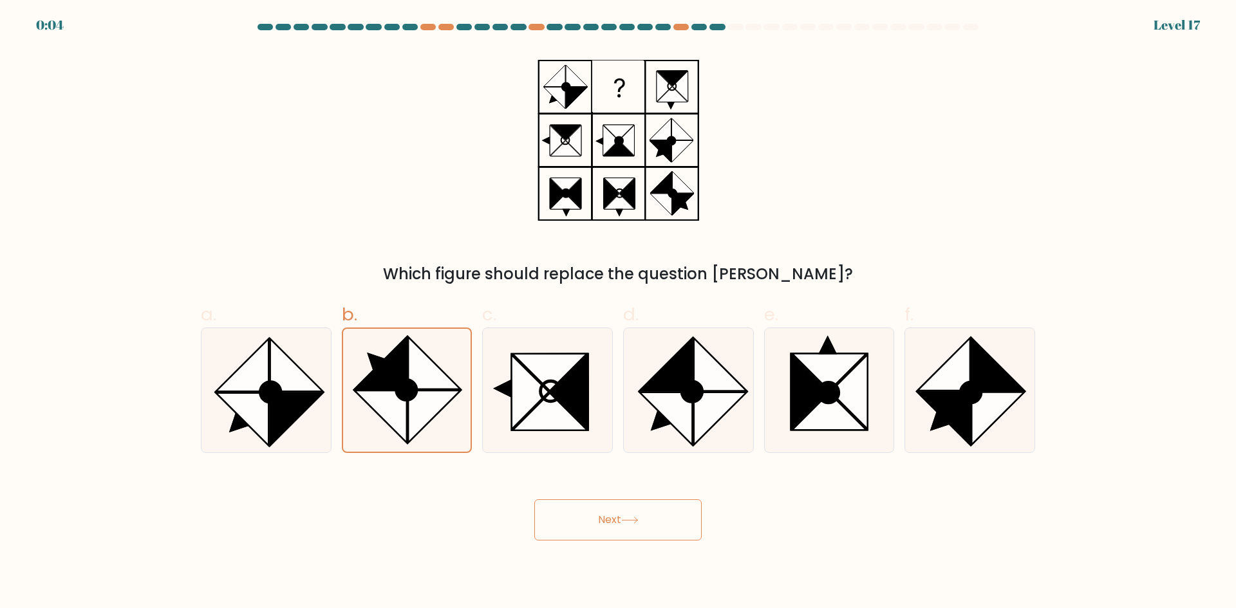
click at [694, 514] on button "Next" at bounding box center [617, 519] width 167 height 41
click at [418, 402] on icon at bounding box center [435, 417] width 52 height 52
click at [618, 313] on input "b." at bounding box center [618, 308] width 1 height 8
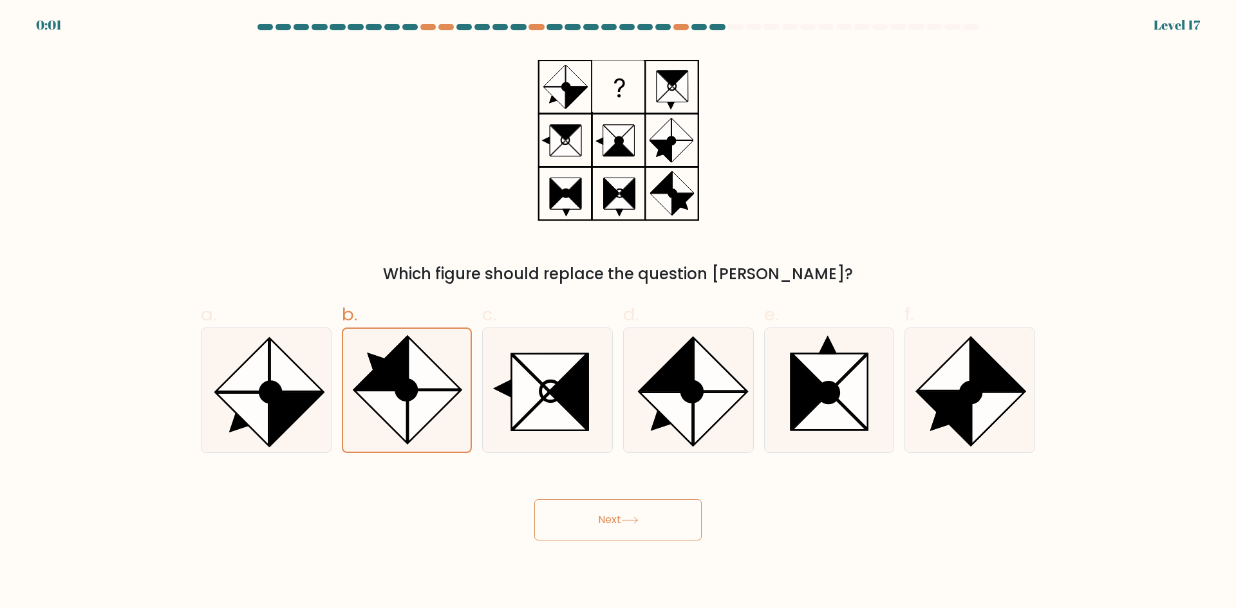
click at [603, 532] on button "Next" at bounding box center [617, 519] width 167 height 41
click at [604, 529] on button "Next" at bounding box center [617, 519] width 167 height 41
